Goal: Task Accomplishment & Management: Use online tool/utility

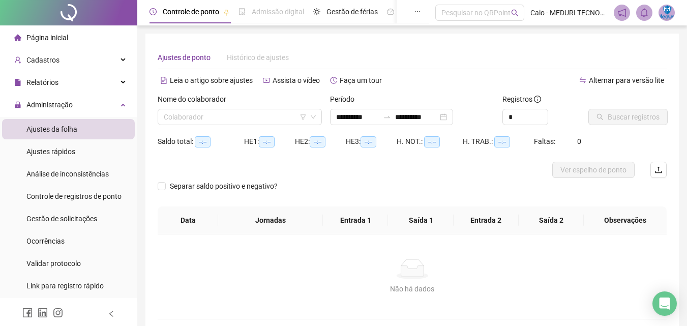
scroll to position [49, 0]
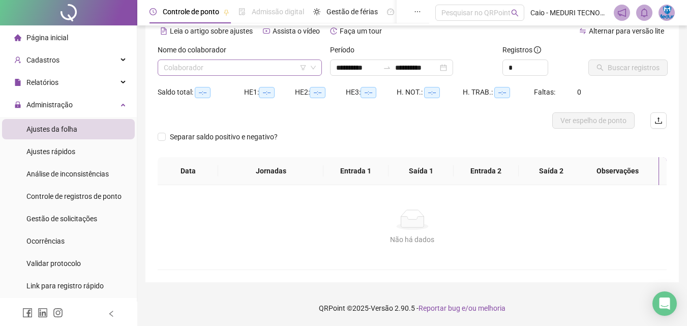
type input "**********"
click at [262, 71] on input "search" at bounding box center [235, 67] width 143 height 15
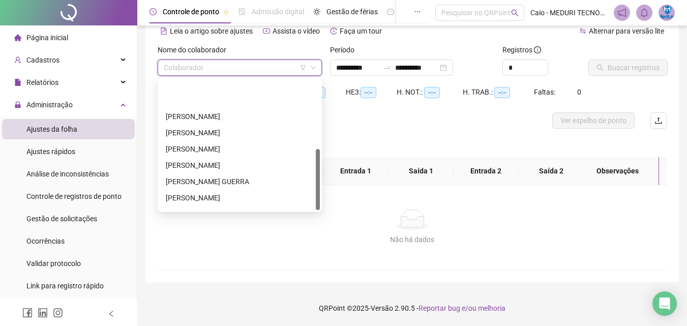
scroll to position [146, 0]
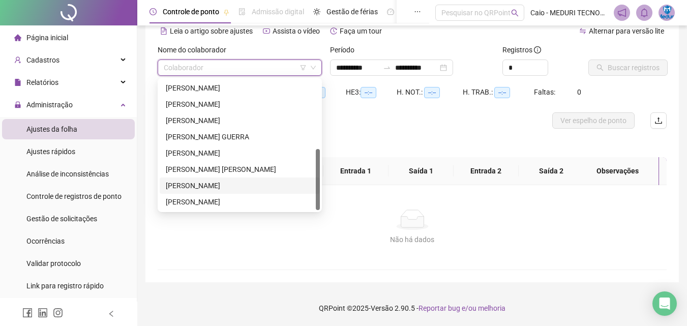
click at [226, 187] on div "[PERSON_NAME]" at bounding box center [240, 185] width 148 height 11
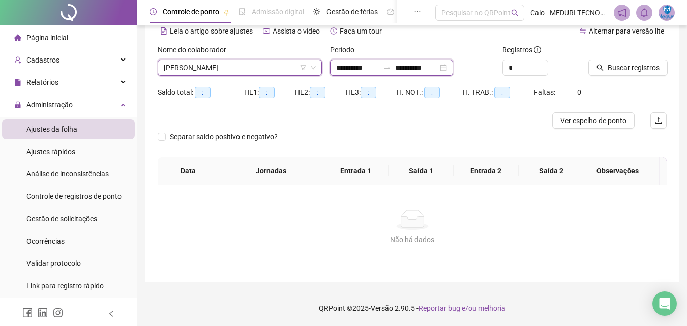
click at [374, 67] on input "**********" at bounding box center [357, 67] width 43 height 11
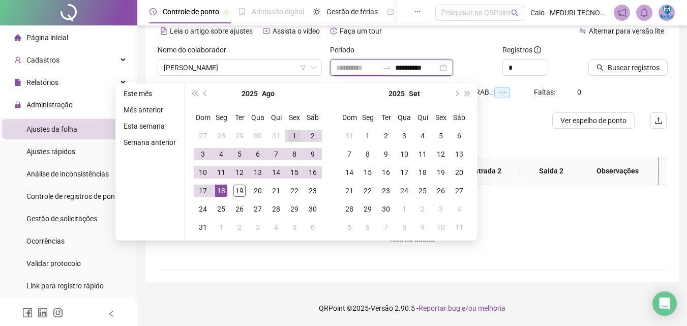
type input "**********"
click at [298, 134] on div "1" at bounding box center [294, 136] width 12 height 12
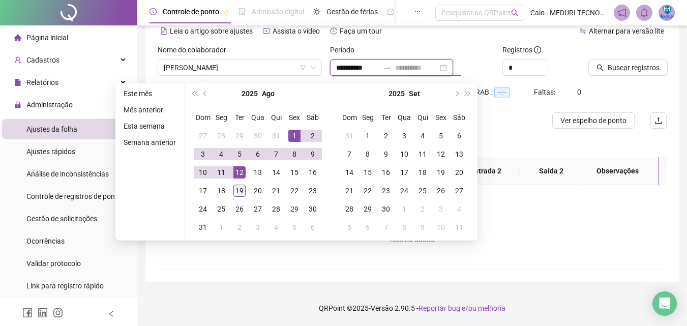
type input "**********"
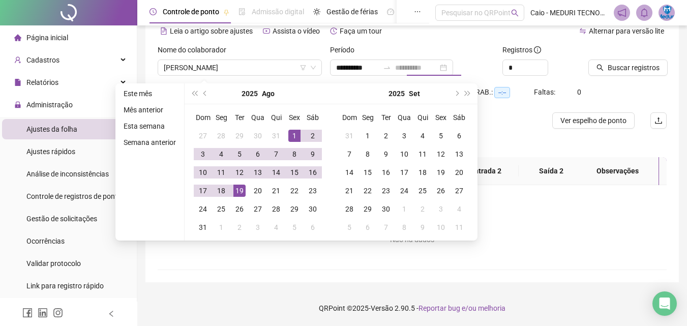
click at [240, 189] on div "19" at bounding box center [239, 190] width 12 height 12
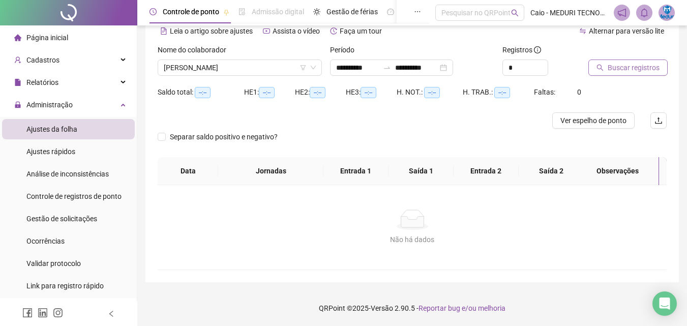
click at [634, 61] on button "Buscar registros" at bounding box center [627, 67] width 79 height 16
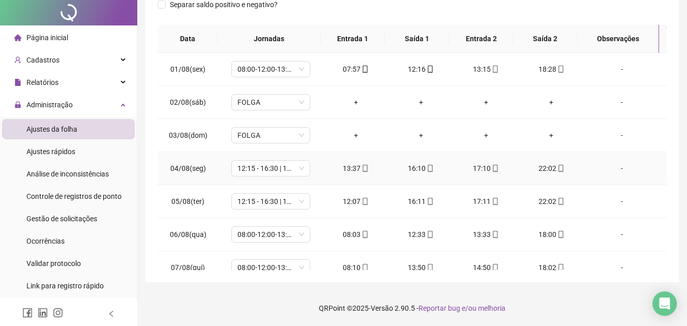
scroll to position [0, 0]
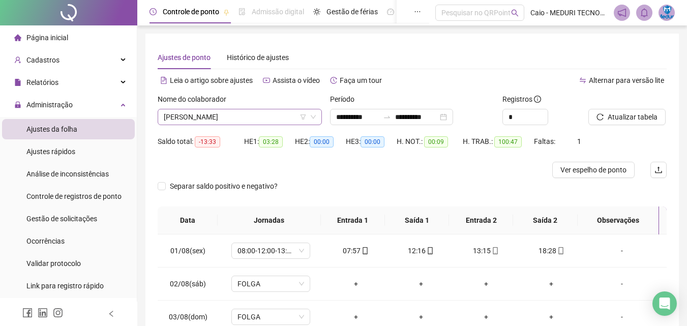
click at [282, 111] on span "[PERSON_NAME]" at bounding box center [240, 116] width 152 height 15
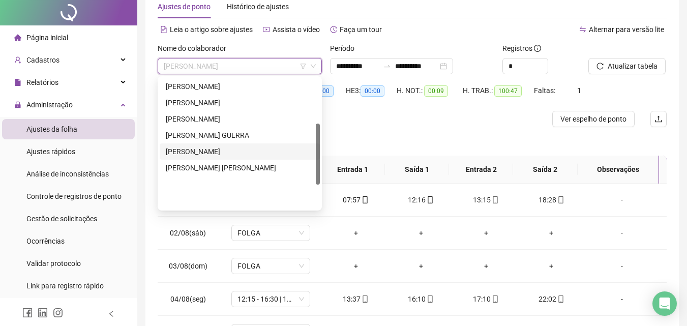
scroll to position [96, 0]
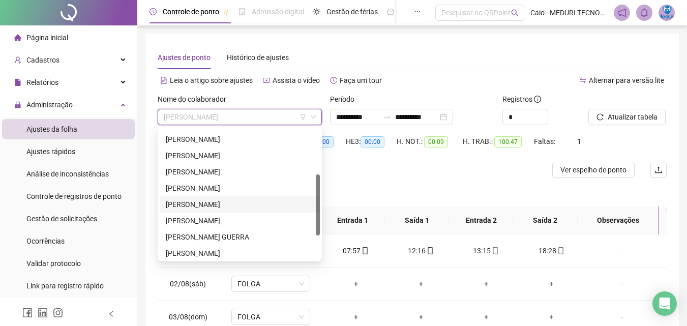
click at [221, 197] on div "[PERSON_NAME]" at bounding box center [240, 204] width 160 height 16
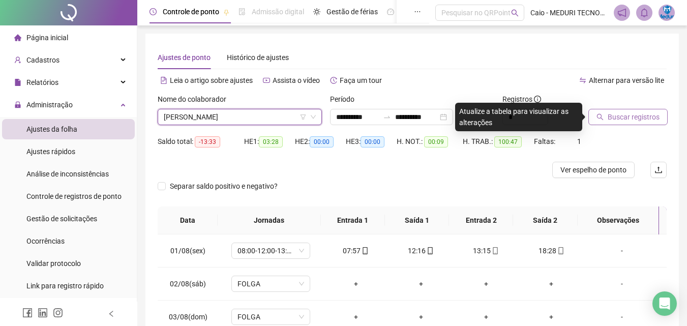
click at [621, 113] on span "Buscar registros" at bounding box center [633, 116] width 52 height 11
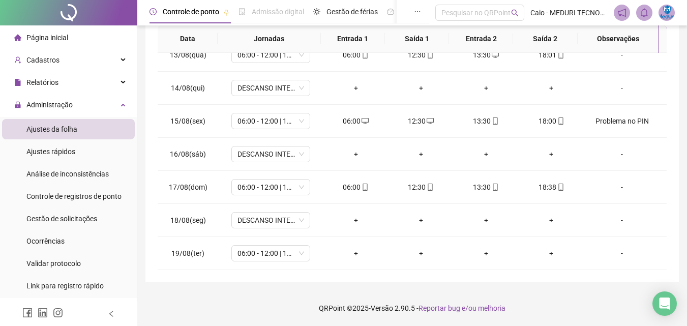
scroll to position [0, 0]
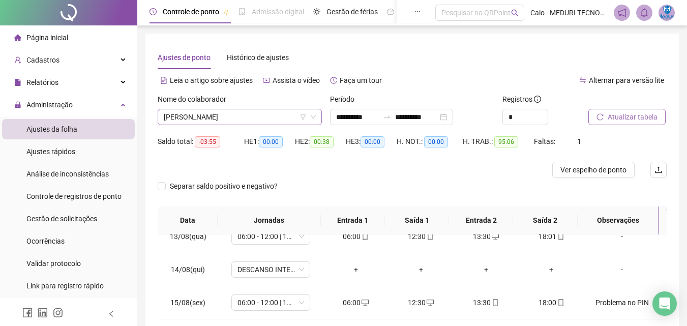
click at [276, 115] on span "[PERSON_NAME]" at bounding box center [240, 116] width 152 height 15
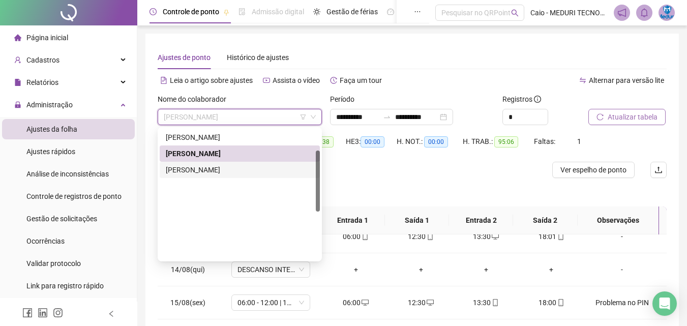
scroll to position [45, 0]
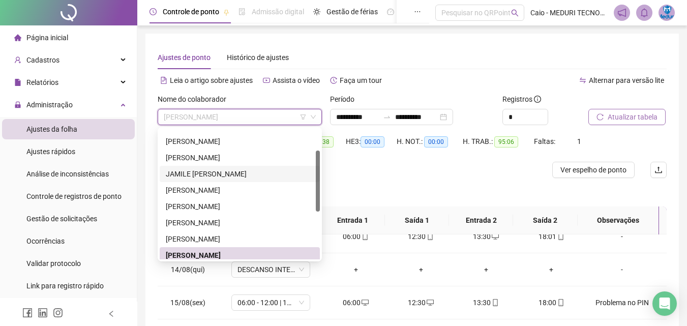
click at [220, 176] on div "JAMILE [PERSON_NAME]" at bounding box center [240, 173] width 148 height 11
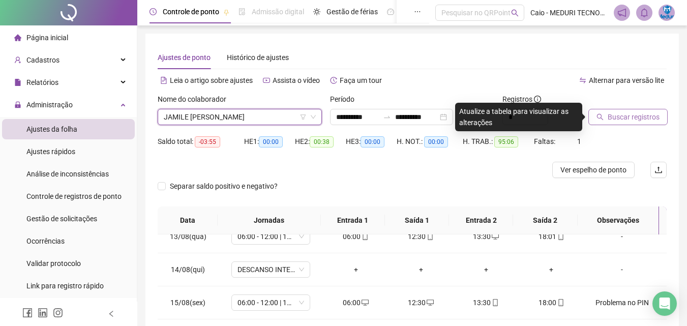
click at [617, 111] on button "Buscar registros" at bounding box center [627, 117] width 79 height 16
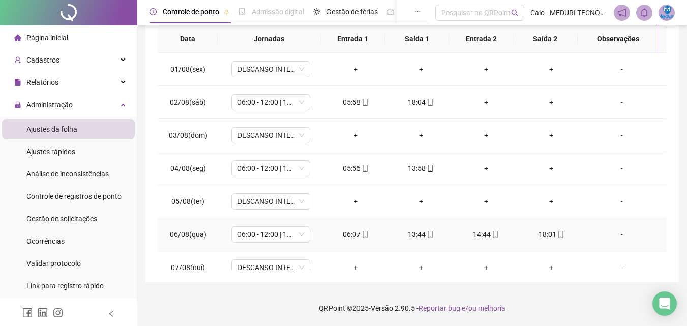
scroll to position [0, 0]
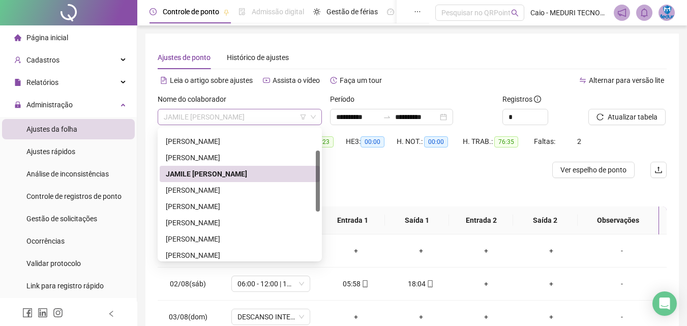
click at [237, 123] on span "JAMILE [PERSON_NAME]" at bounding box center [240, 116] width 152 height 15
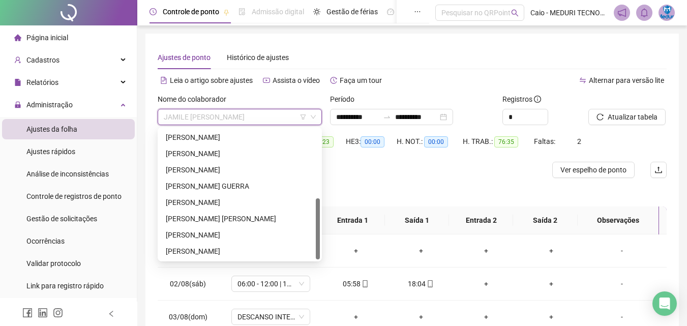
scroll to position [102, 0]
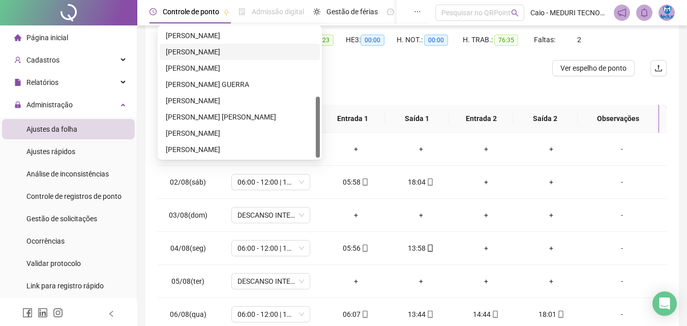
click at [201, 52] on div "[PERSON_NAME]" at bounding box center [240, 51] width 148 height 11
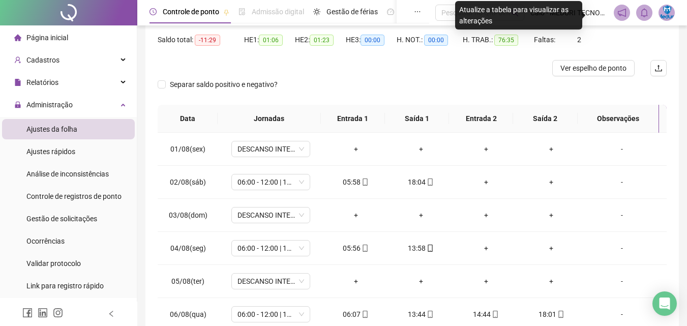
scroll to position [51, 0]
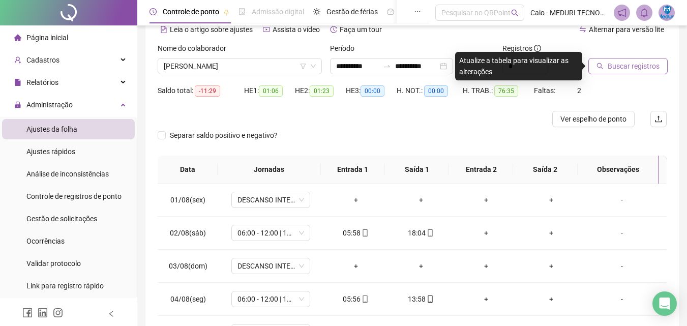
click at [625, 69] on span "Buscar registros" at bounding box center [633, 65] width 52 height 11
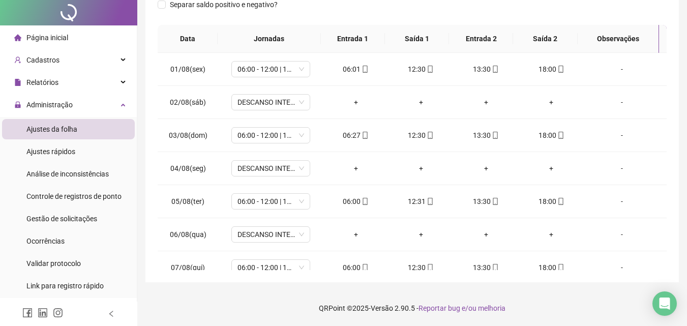
scroll to position [0, 0]
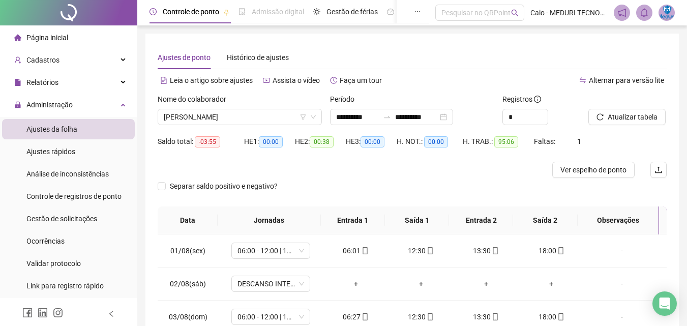
click at [50, 31] on div "Página inicial" at bounding box center [41, 37] width 54 height 20
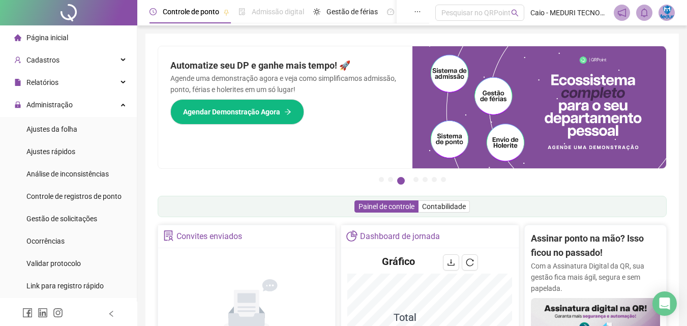
scroll to position [152, 0]
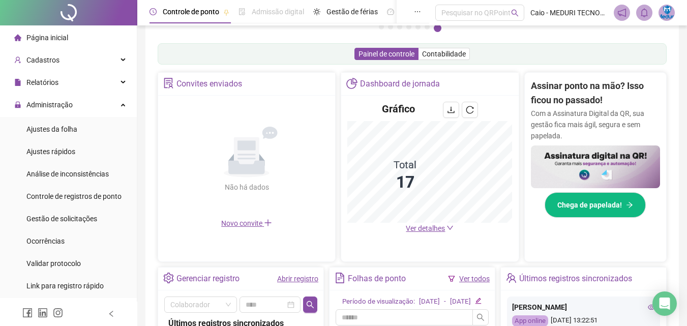
click at [285, 152] on icon "Não há dados" at bounding box center [247, 152] width 94 height 51
click at [42, 37] on span "Página inicial" at bounding box center [47, 38] width 42 height 8
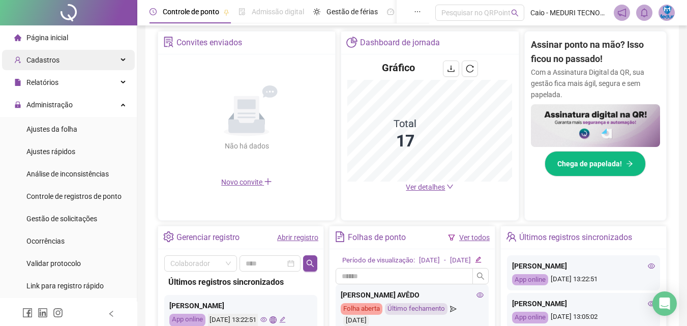
scroll to position [0, 0]
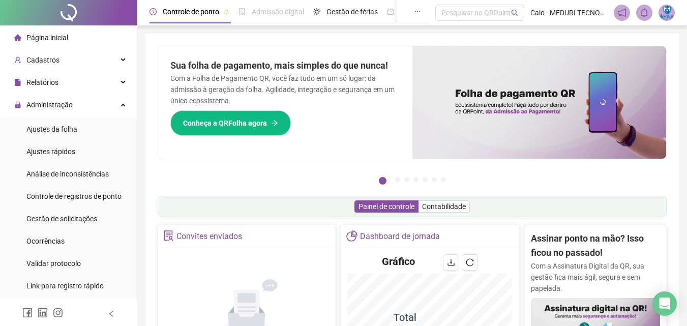
click at [62, 41] on span "Página inicial" at bounding box center [47, 38] width 42 height 8
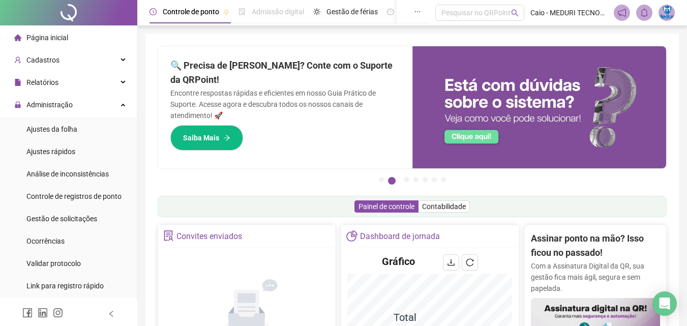
click at [40, 41] on span "Página inicial" at bounding box center [47, 38] width 42 height 8
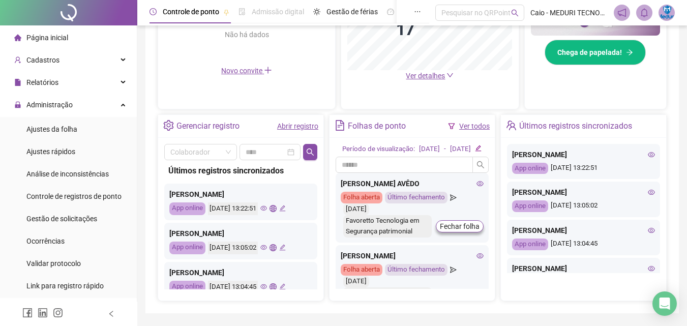
scroll to position [346, 0]
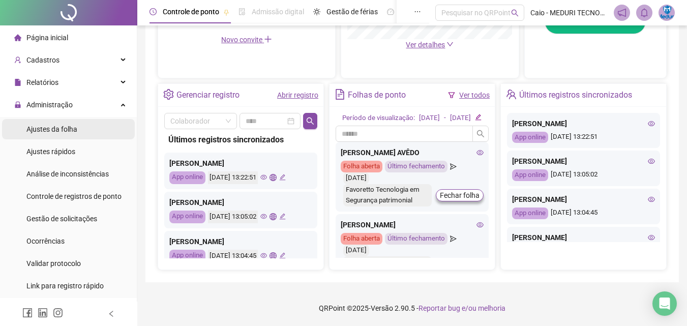
click at [79, 135] on li "Ajustes da folha" at bounding box center [68, 129] width 133 height 20
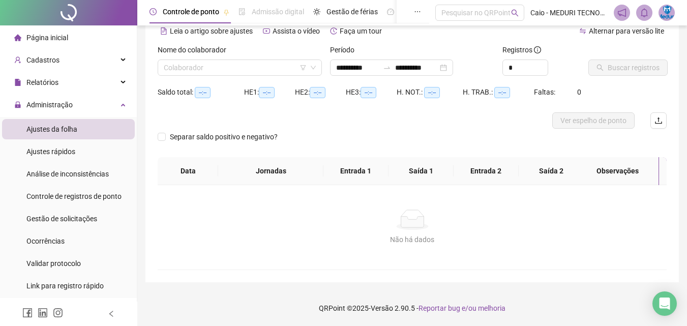
scroll to position [49, 0]
type input "**********"
click at [267, 74] on input "search" at bounding box center [235, 67] width 143 height 15
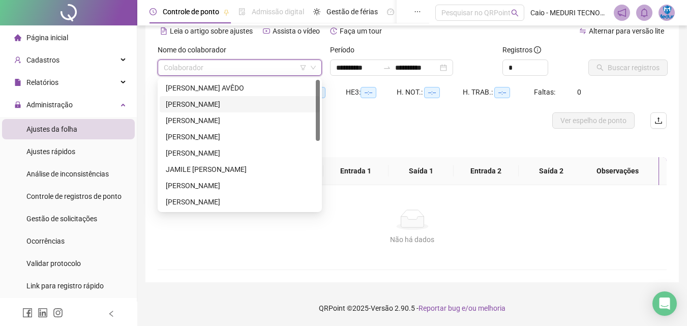
click at [381, 135] on div "Separar saldo positivo e negativo?" at bounding box center [412, 143] width 509 height 28
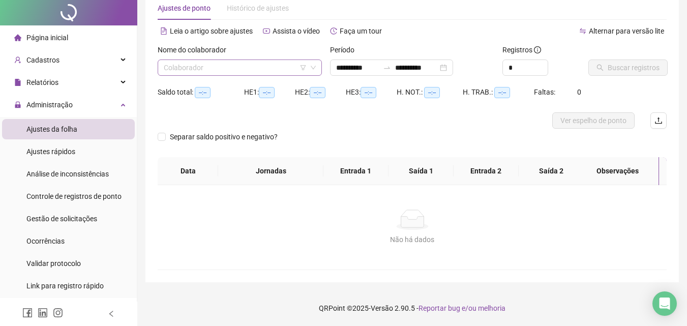
scroll to position [0, 0]
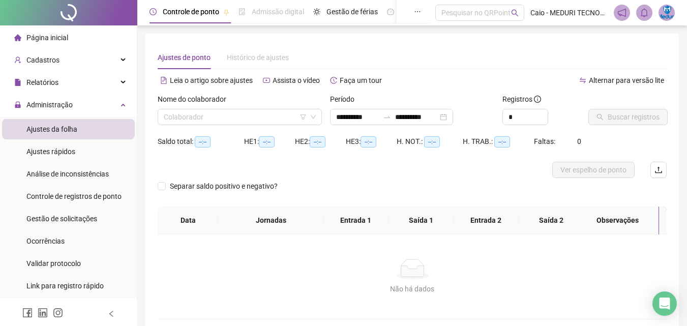
click at [67, 40] on span "Página inicial" at bounding box center [47, 38] width 42 height 8
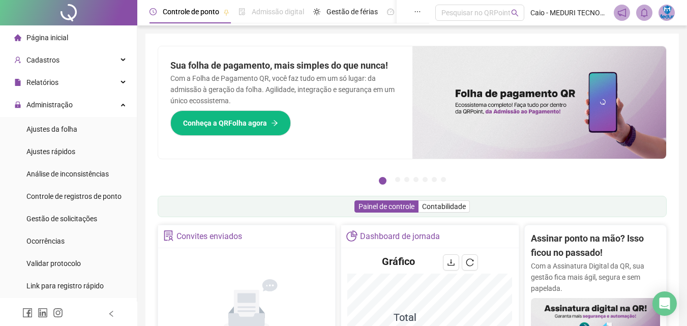
click at [80, 41] on li "Página inicial" at bounding box center [68, 37] width 133 height 20
click at [71, 134] on div "Ajustes da folha" at bounding box center [51, 129] width 51 height 20
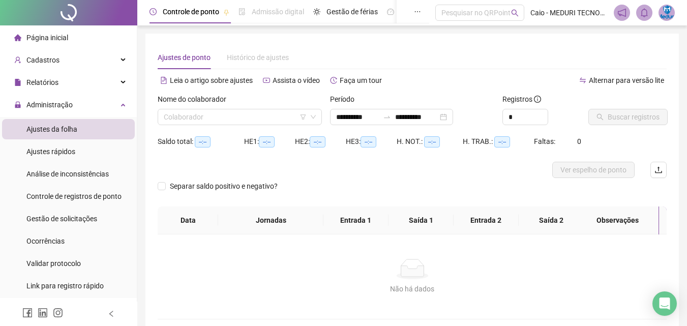
type input "**********"
click at [245, 119] on input "search" at bounding box center [235, 116] width 143 height 15
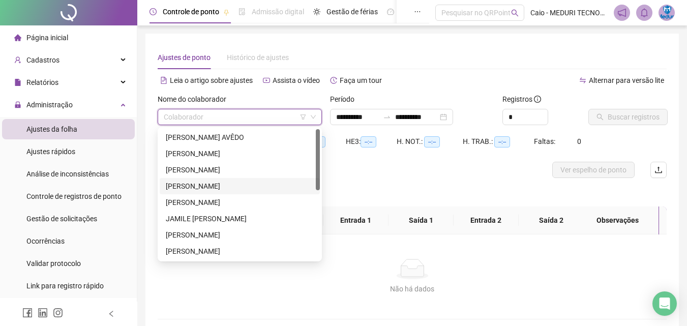
scroll to position [146, 0]
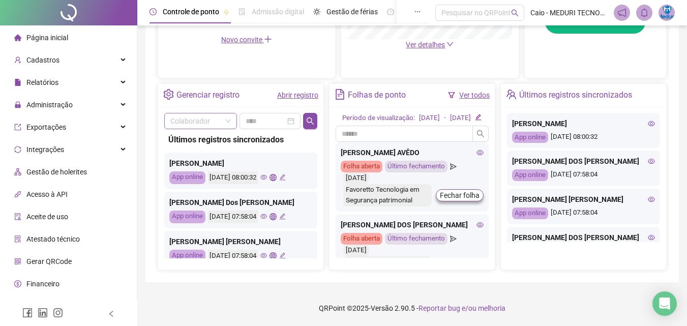
scroll to position [41, 0]
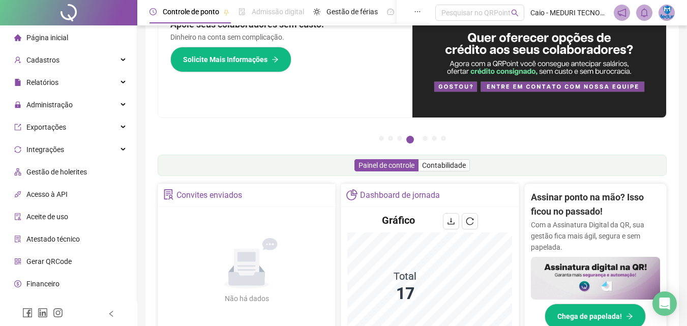
click at [68, 49] on ul "Página inicial Cadastros Relatórios Administração Exportações Integrações Gestã…" at bounding box center [68, 182] width 137 height 315
click at [67, 45] on div "Página inicial" at bounding box center [41, 37] width 54 height 20
click at [76, 41] on li "Página inicial" at bounding box center [68, 37] width 133 height 20
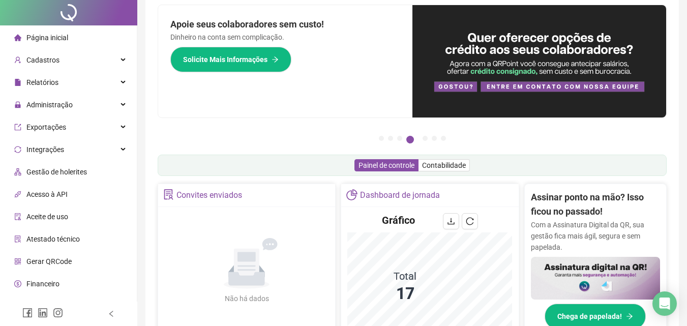
scroll to position [0, 0]
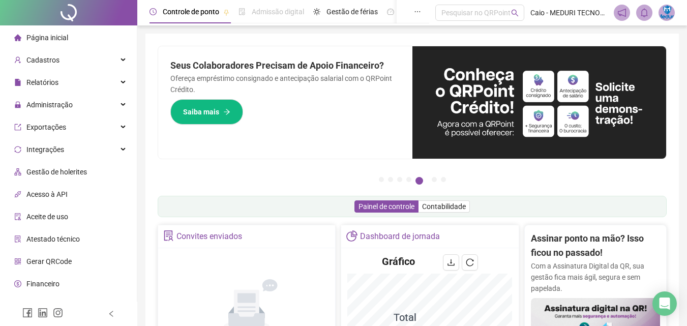
click at [73, 32] on li "Página inicial" at bounding box center [68, 37] width 133 height 20
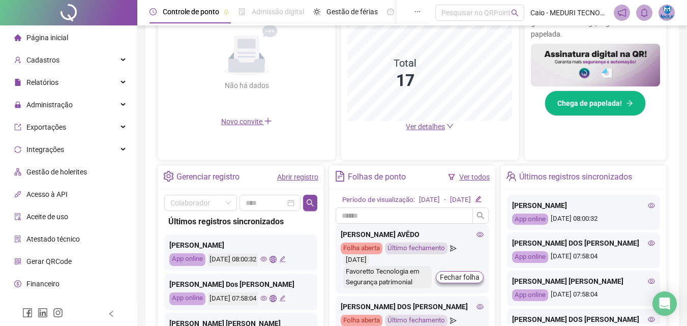
scroll to position [346, 0]
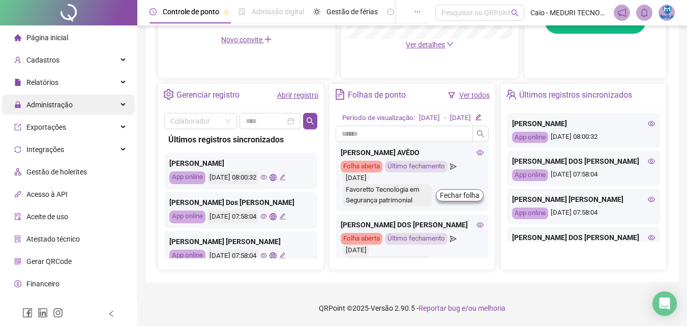
click at [90, 106] on div "Administração" at bounding box center [68, 105] width 133 height 20
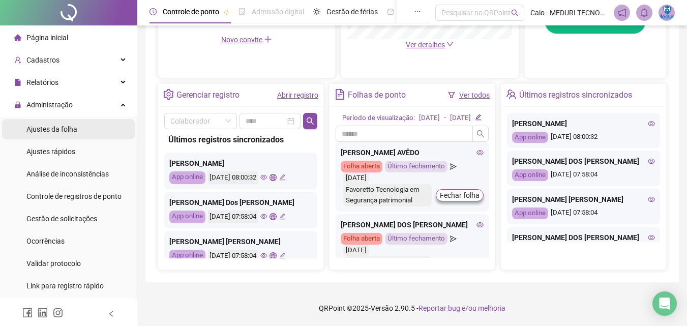
click at [102, 120] on li "Ajustes da folha" at bounding box center [68, 129] width 133 height 20
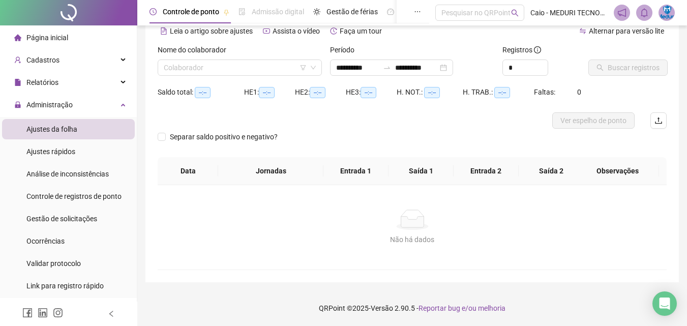
scroll to position [49, 0]
type input "**********"
click at [234, 63] on input "search" at bounding box center [235, 67] width 143 height 15
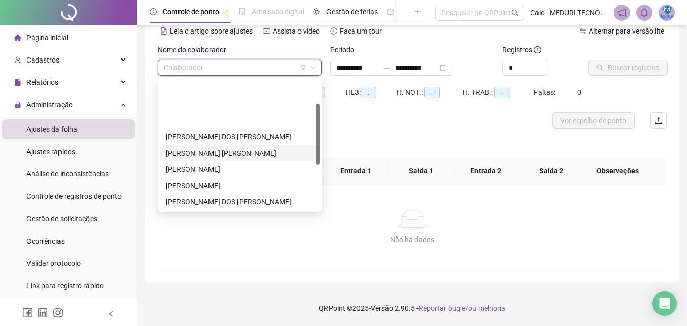
scroll to position [51, 0]
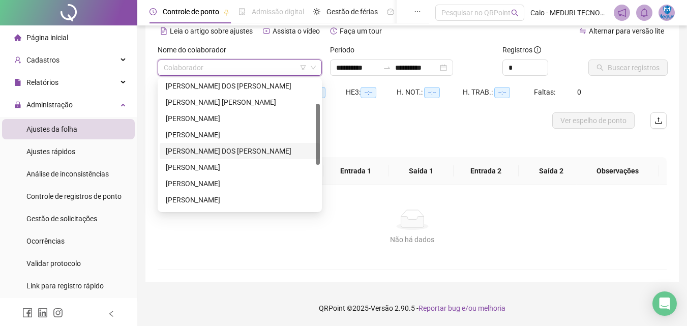
click at [229, 151] on div "[PERSON_NAME]" at bounding box center [240, 150] width 148 height 11
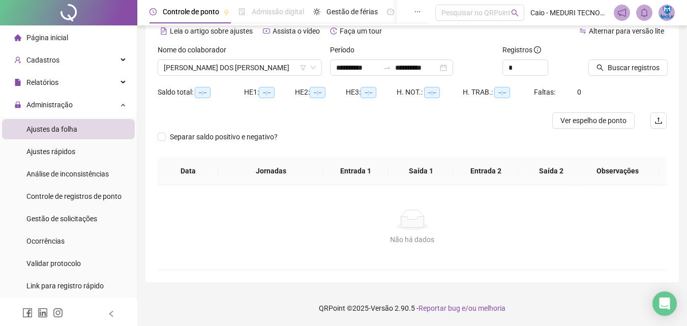
click at [366, 56] on div "Período" at bounding box center [412, 51] width 164 height 15
click at [355, 64] on input "**********" at bounding box center [357, 67] width 43 height 11
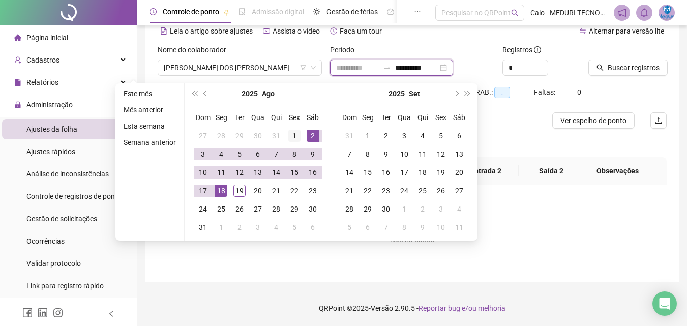
type input "**********"
click at [289, 135] on div "1" at bounding box center [294, 136] width 12 height 12
type input "**********"
click at [242, 187] on div "19" at bounding box center [239, 190] width 12 height 12
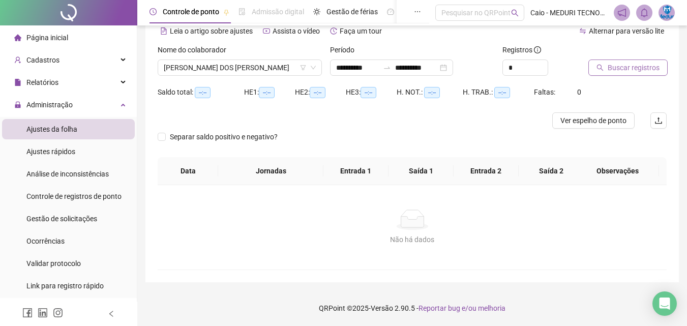
click at [631, 66] on span "Buscar registros" at bounding box center [633, 67] width 52 height 11
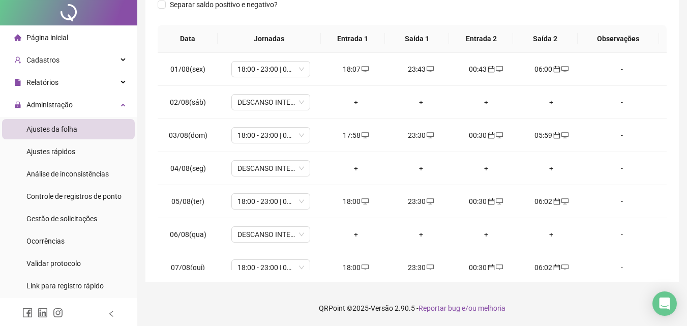
scroll to position [0, 0]
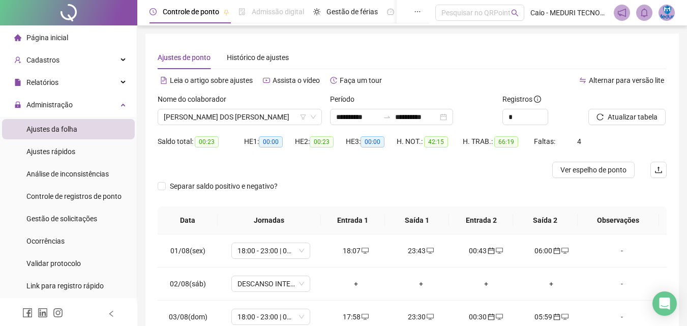
click at [51, 39] on span "Página inicial" at bounding box center [47, 38] width 42 height 8
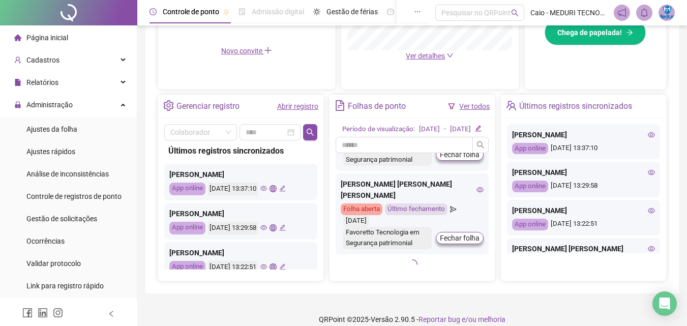
scroll to position [1000, 0]
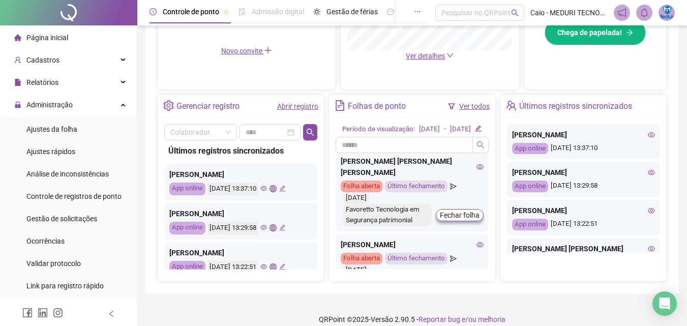
click at [481, 131] on icon "edit" at bounding box center [478, 128] width 7 height 7
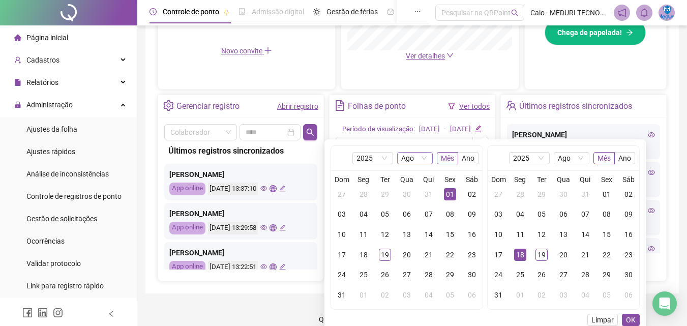
click at [416, 161] on span "Ago" at bounding box center [414, 157] width 27 height 11
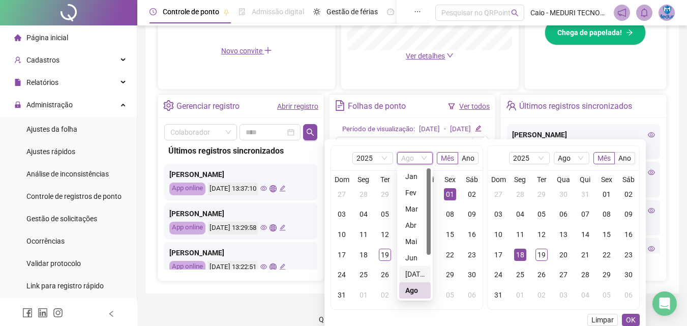
click at [418, 273] on div "Jul" at bounding box center [414, 273] width 19 height 11
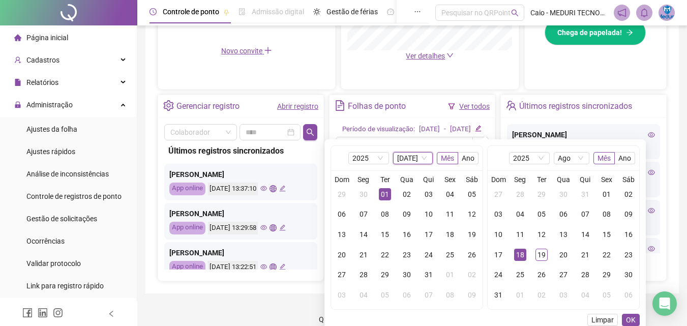
click at [384, 189] on div "01" at bounding box center [385, 194] width 12 height 12
click at [425, 272] on div "31" at bounding box center [428, 274] width 12 height 12
click at [389, 191] on div "01" at bounding box center [385, 194] width 12 height 12
click at [570, 161] on span "Ago" at bounding box center [571, 157] width 27 height 11
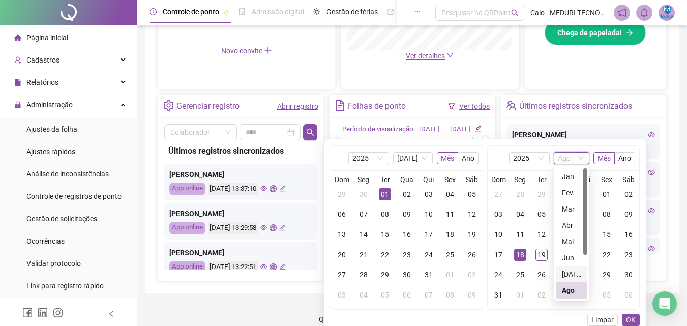
click at [566, 271] on div "Jul" at bounding box center [571, 273] width 19 height 11
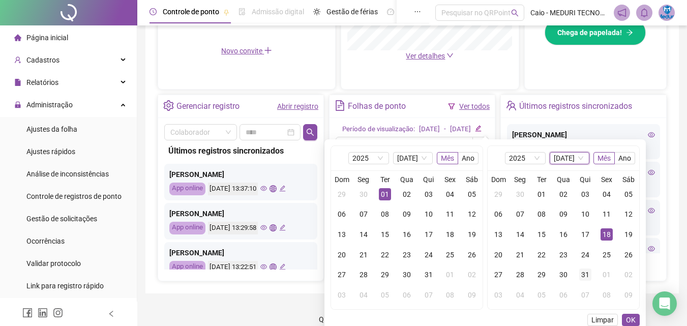
click at [588, 274] on div "31" at bounding box center [585, 274] width 12 height 12
click at [626, 319] on span "OK" at bounding box center [631, 319] width 10 height 11
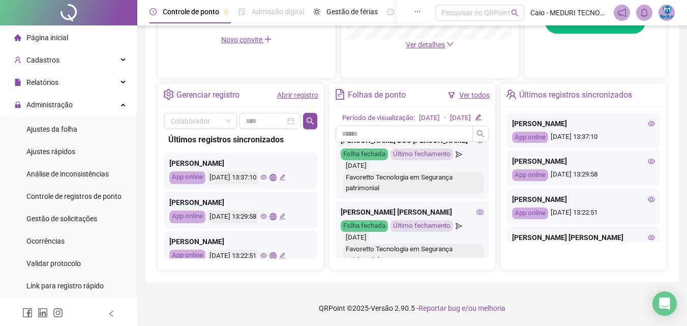
scroll to position [0, 0]
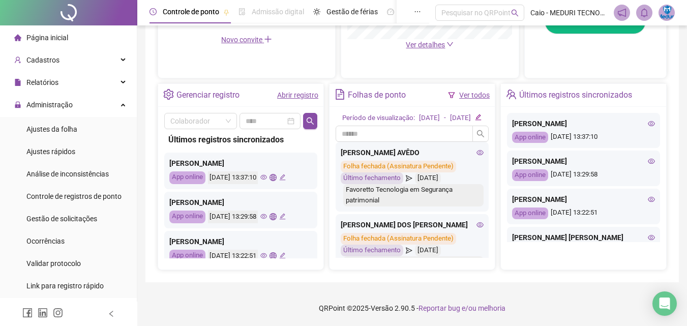
click at [41, 46] on div "Página inicial" at bounding box center [41, 37] width 54 height 20
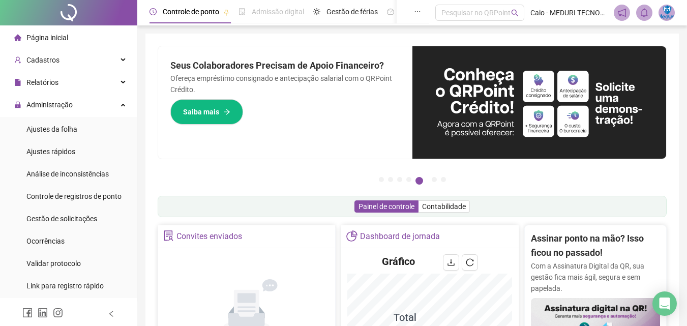
click at [49, 37] on span "Página inicial" at bounding box center [47, 38] width 42 height 8
click at [53, 133] on span "Ajustes da folha" at bounding box center [51, 129] width 51 height 8
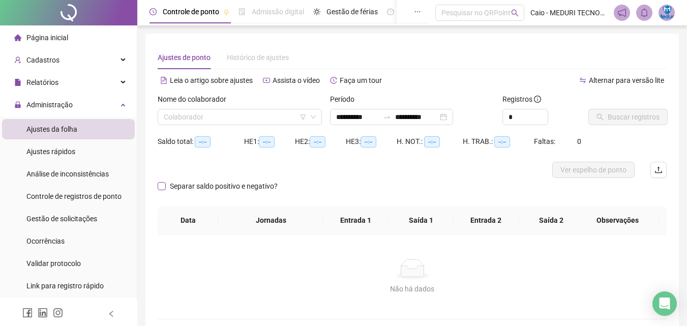
type input "**********"
